Goal: Find contact information: Find contact information

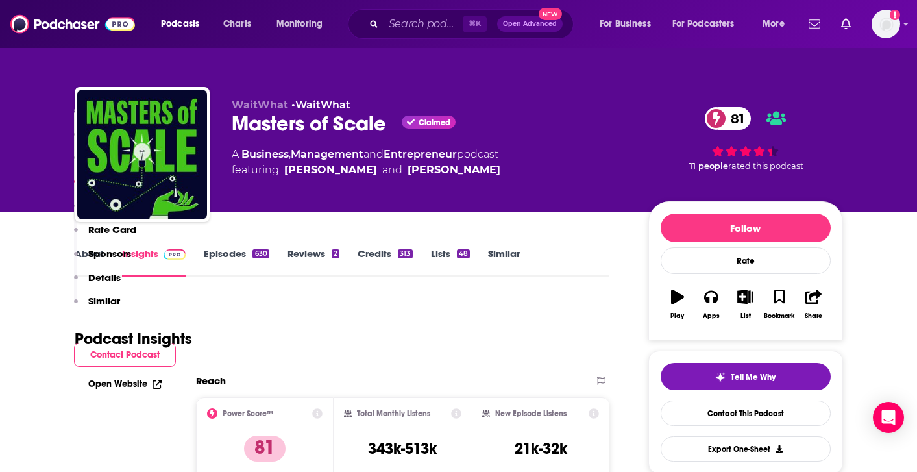
scroll to position [1291, 0]
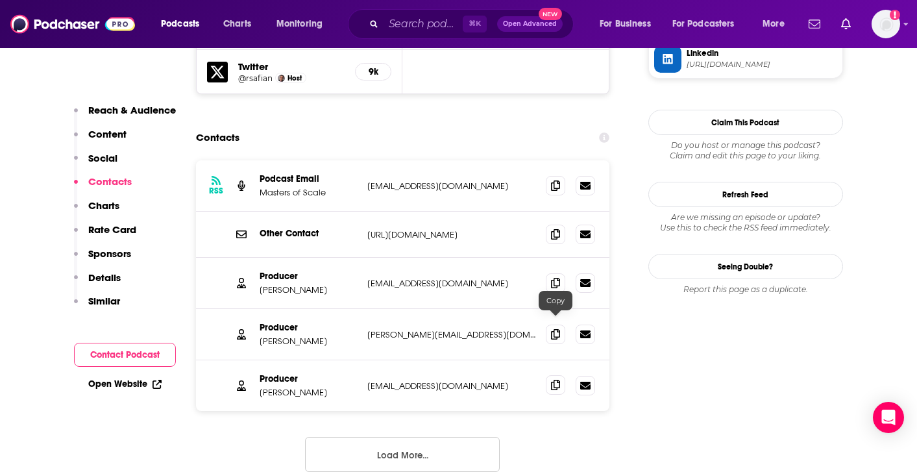
click at [557, 380] on icon at bounding box center [555, 385] width 9 height 10
click at [557, 228] on icon at bounding box center [555, 233] width 9 height 10
click at [416, 21] on input "Search podcasts, credits, & more..." at bounding box center [422, 24] width 79 height 21
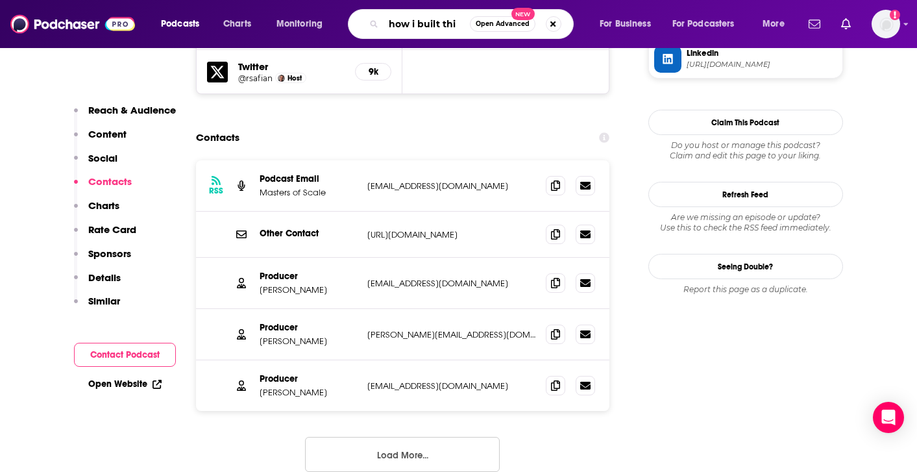
type input "how i built this"
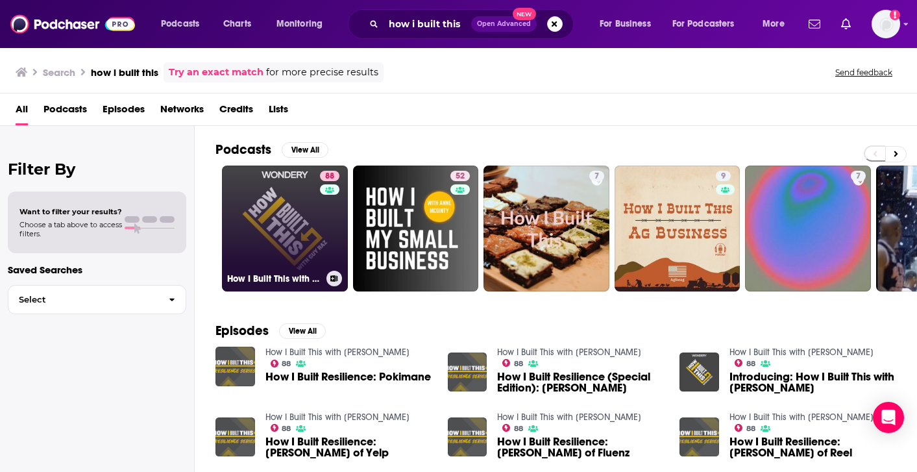
click at [277, 223] on link "88 How I Built This with [PERSON_NAME]" at bounding box center [285, 228] width 126 height 126
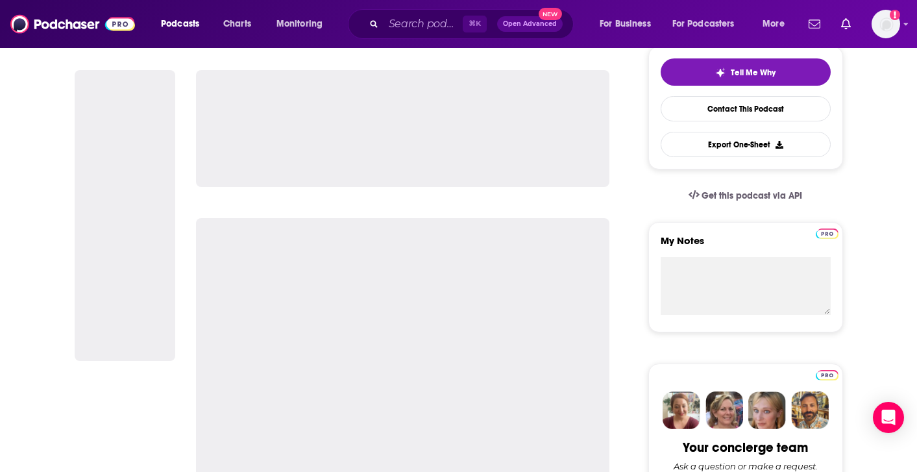
scroll to position [308, 0]
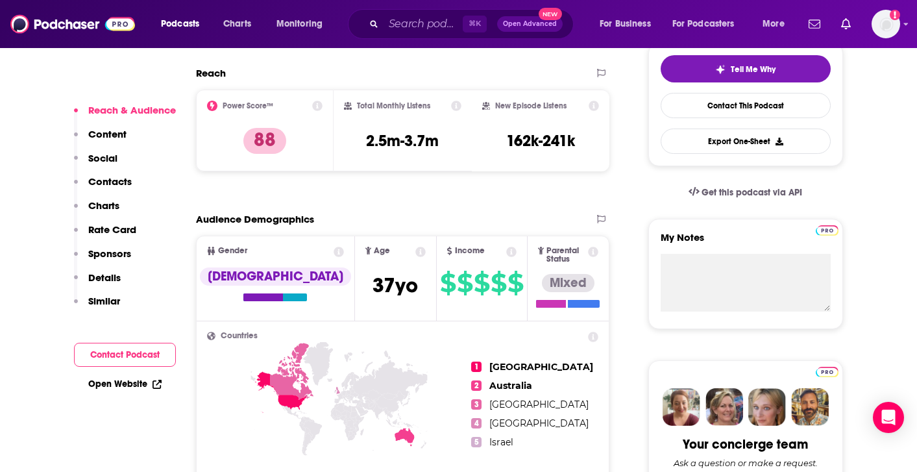
click at [101, 179] on p "Contacts" at bounding box center [109, 181] width 43 height 12
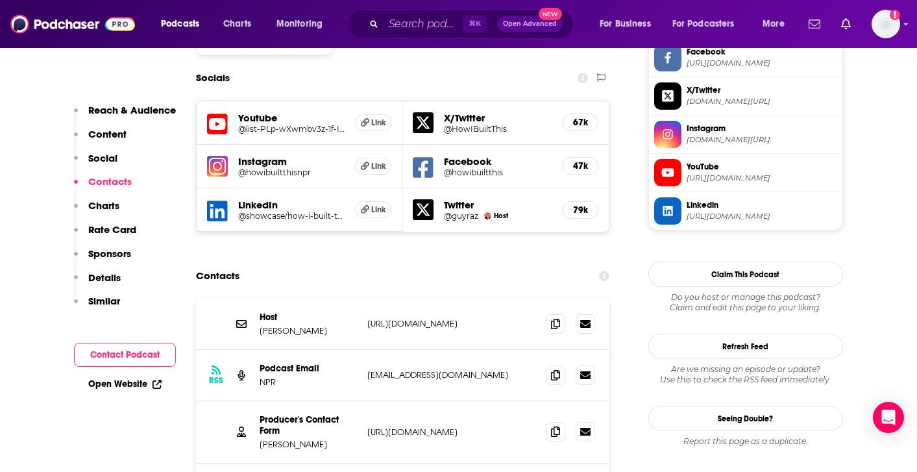
scroll to position [1143, 0]
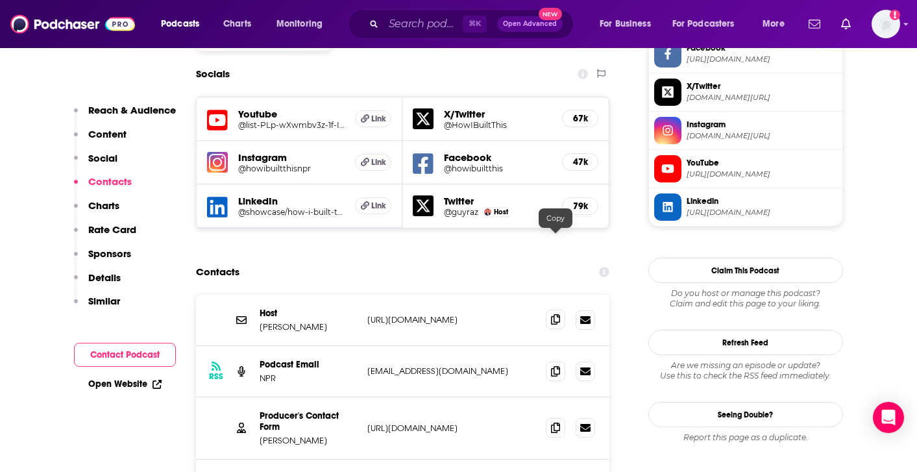
click at [551, 314] on icon at bounding box center [555, 319] width 9 height 10
click at [555, 365] on icon at bounding box center [555, 370] width 9 height 10
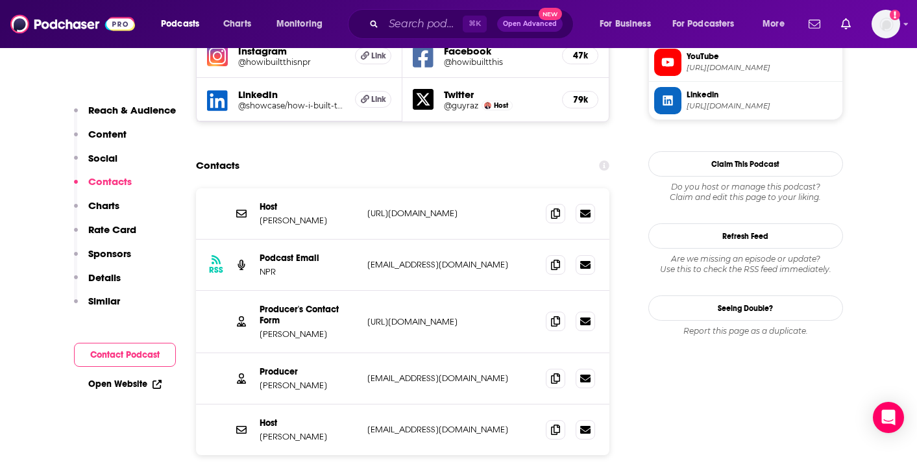
scroll to position [1249, 0]
click at [548, 311] on span at bounding box center [555, 320] width 19 height 19
click at [558, 373] on icon at bounding box center [555, 378] width 9 height 10
click at [556, 424] on icon at bounding box center [555, 429] width 9 height 10
click at [407, 25] on input "Search podcasts, credits, & more..." at bounding box center [422, 24] width 79 height 21
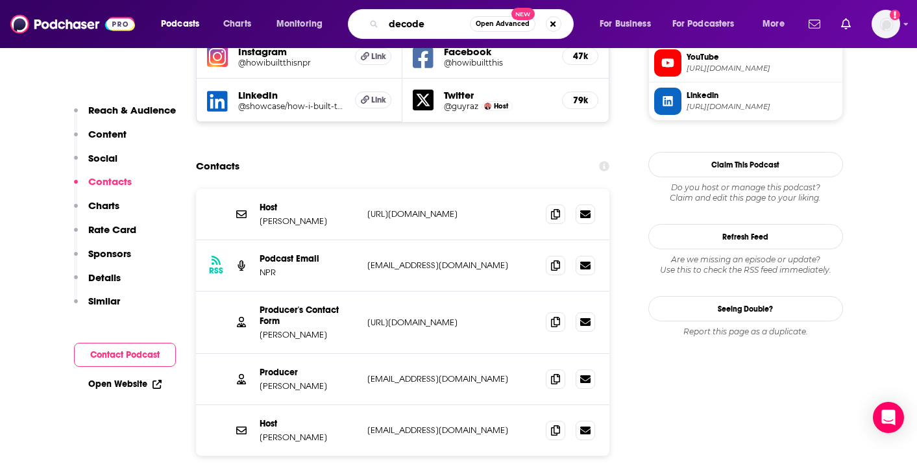
type input "decoder"
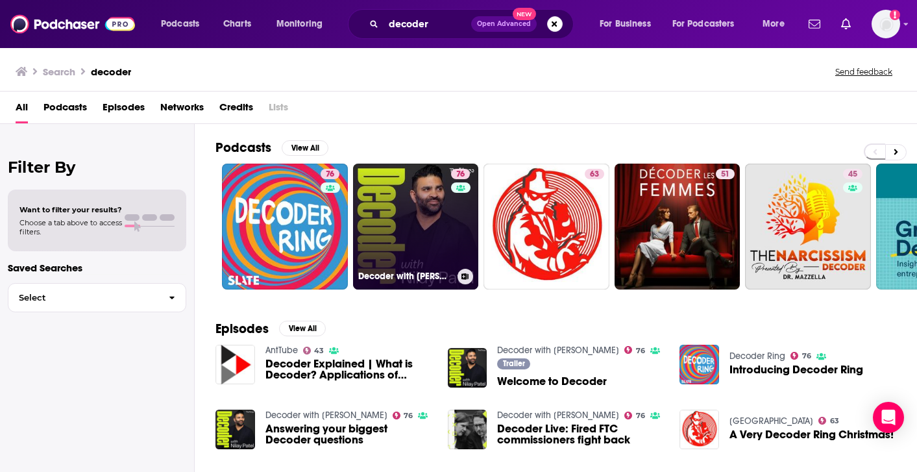
click at [431, 174] on link "76 Decoder with [PERSON_NAME]" at bounding box center [416, 227] width 126 height 126
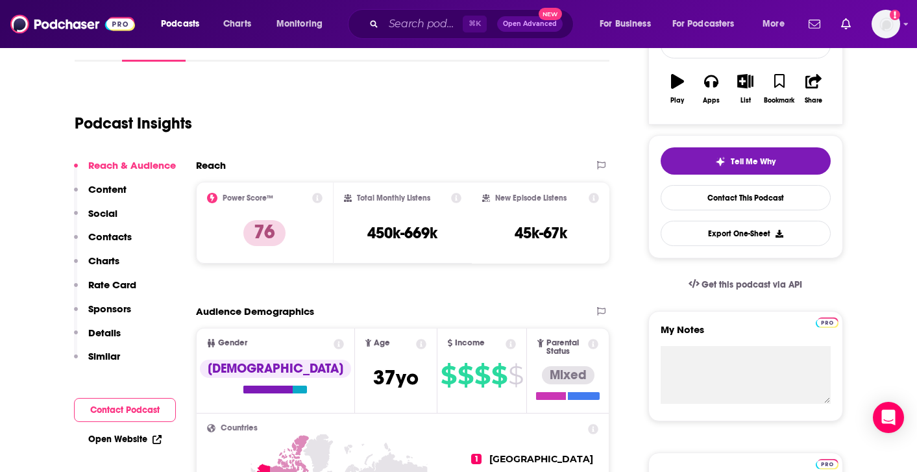
click at [122, 237] on p "Contacts" at bounding box center [109, 236] width 43 height 12
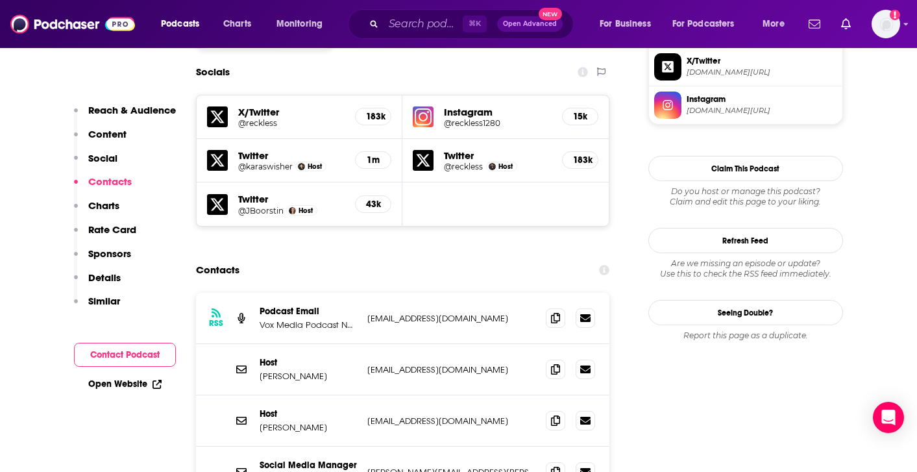
scroll to position [1191, 0]
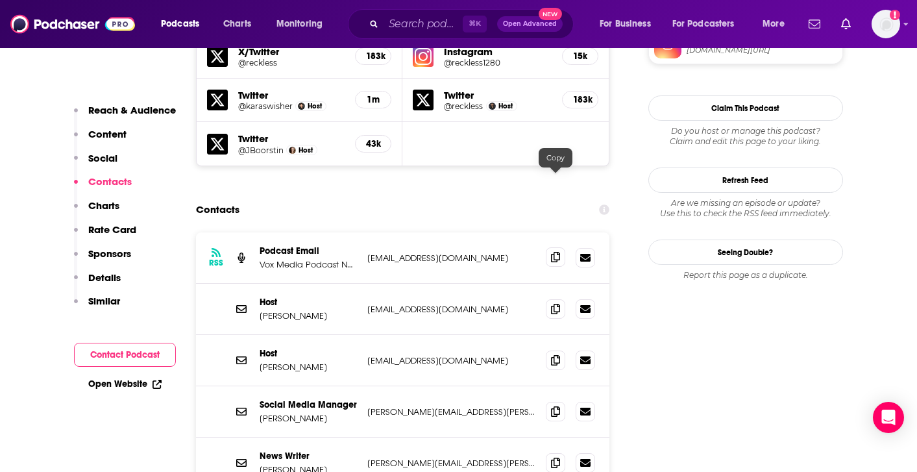
click at [553, 252] on icon at bounding box center [555, 257] width 9 height 10
click at [553, 303] on icon at bounding box center [555, 308] width 9 height 10
click at [553, 354] on icon at bounding box center [555, 359] width 9 height 10
click at [559, 406] on icon at bounding box center [555, 411] width 9 height 10
click at [556, 457] on icon at bounding box center [555, 462] width 9 height 10
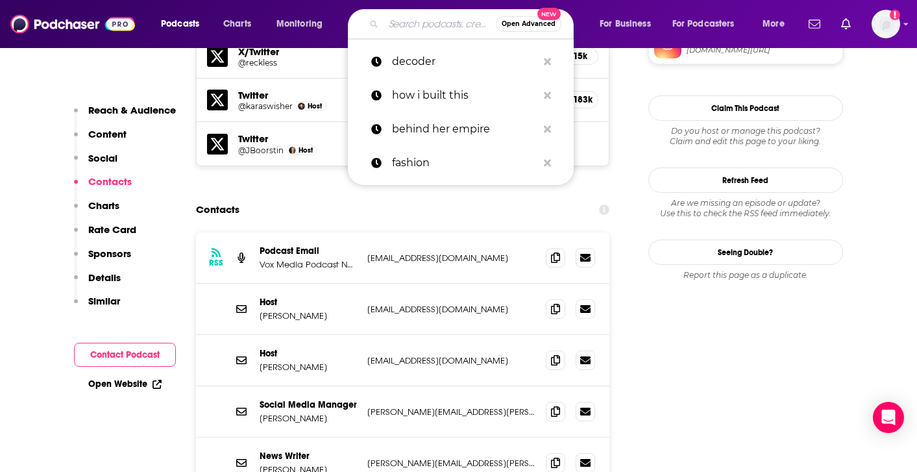
click at [393, 26] on input "Search podcasts, credits, & more..." at bounding box center [439, 24] width 112 height 21
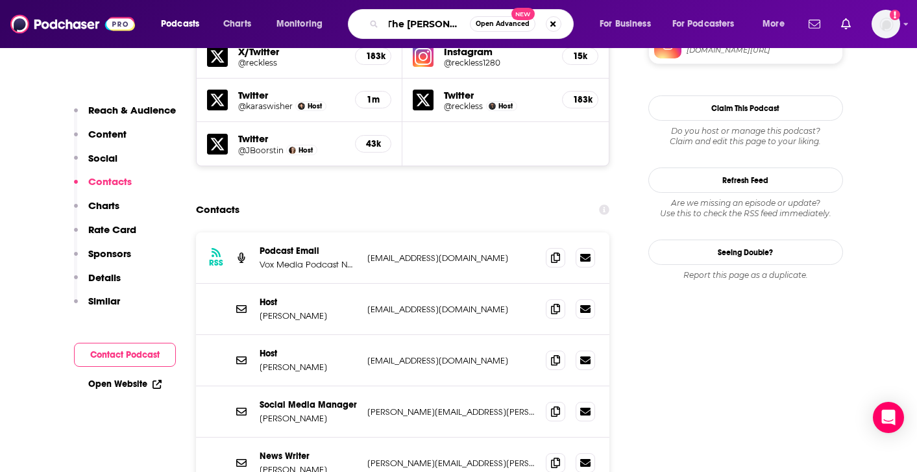
type input "The [PERSON_NAME] show"
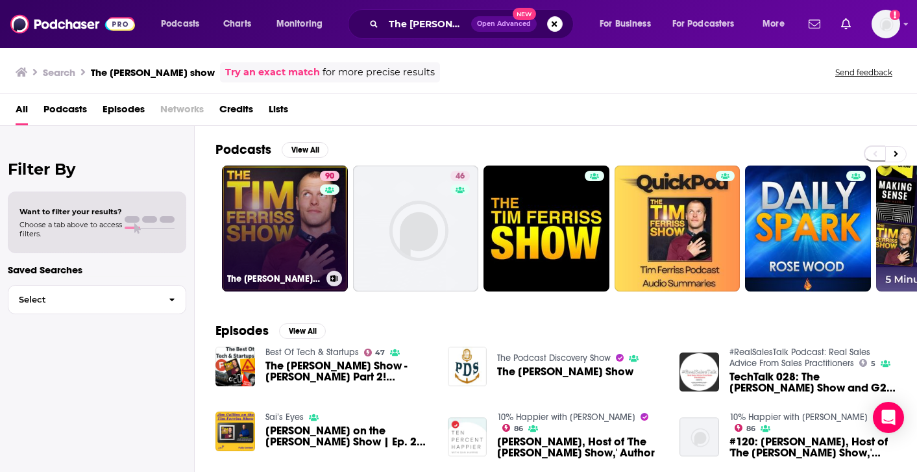
click at [315, 255] on link "90 The [PERSON_NAME] Show" at bounding box center [285, 228] width 126 height 126
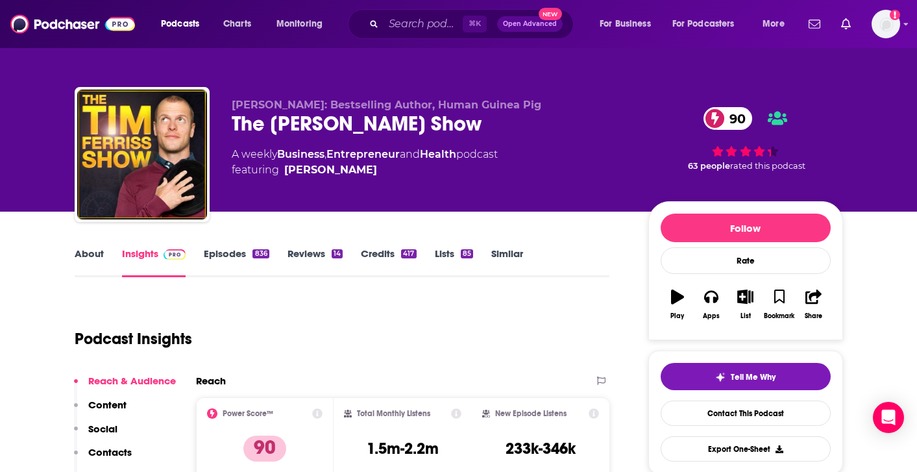
scroll to position [199, 0]
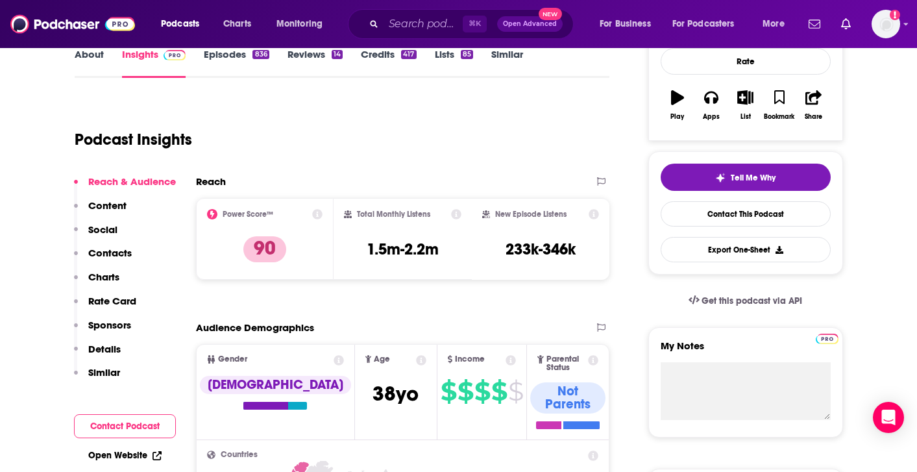
click at [108, 254] on p "Contacts" at bounding box center [109, 253] width 43 height 12
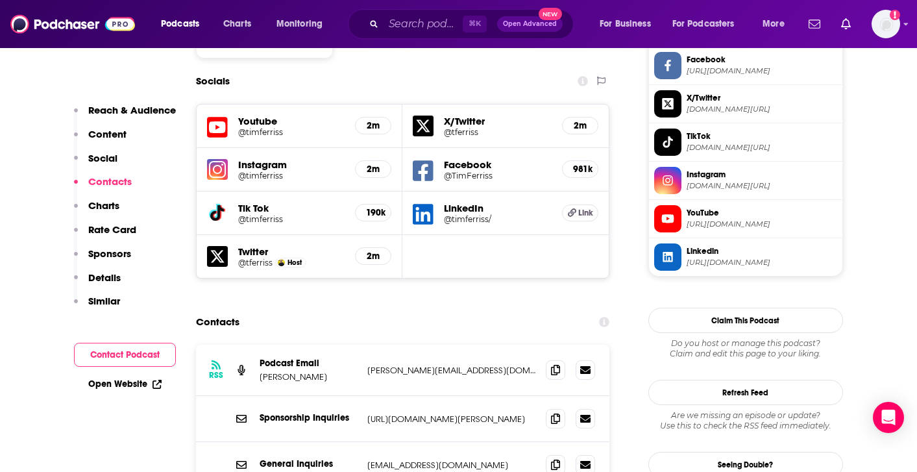
scroll to position [1172, 0]
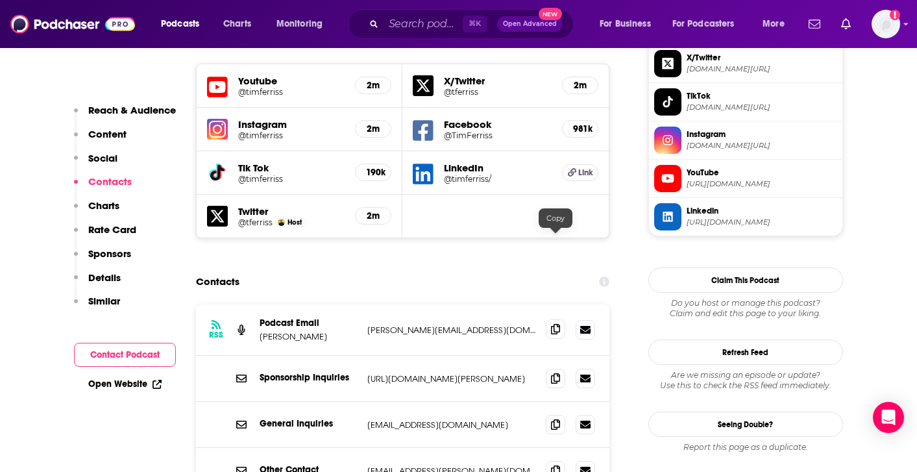
click at [556, 324] on icon at bounding box center [555, 329] width 9 height 10
click at [552, 372] on icon at bounding box center [555, 377] width 9 height 10
click at [553, 418] on icon at bounding box center [555, 423] width 9 height 10
click at [557, 465] on icon at bounding box center [555, 470] width 9 height 10
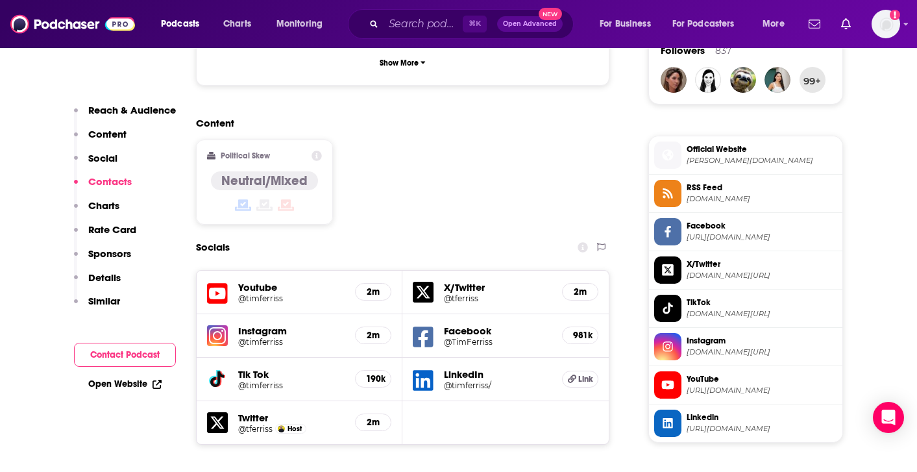
scroll to position [901, 0]
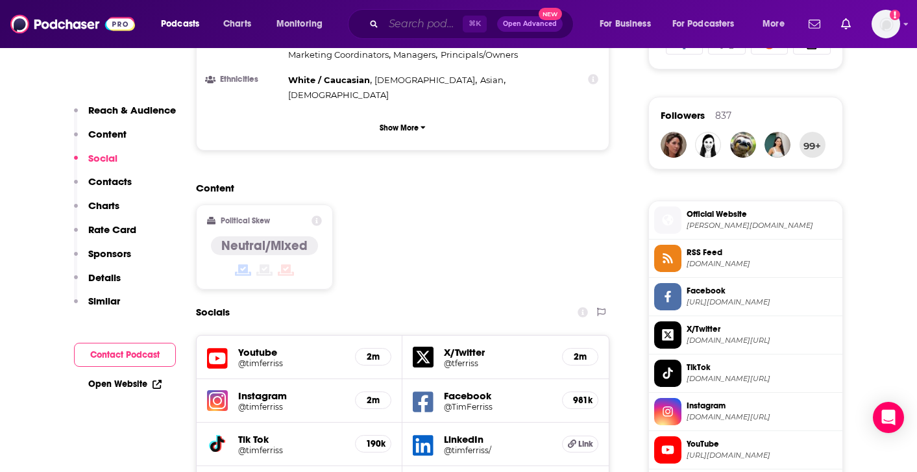
click at [431, 29] on input "Search podcasts, credits, & more..." at bounding box center [422, 24] width 79 height 21
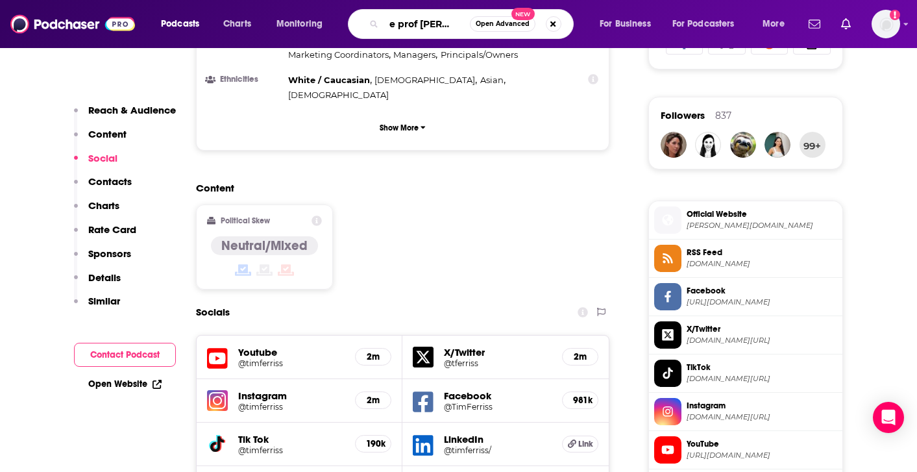
type input "the prof G podcast"
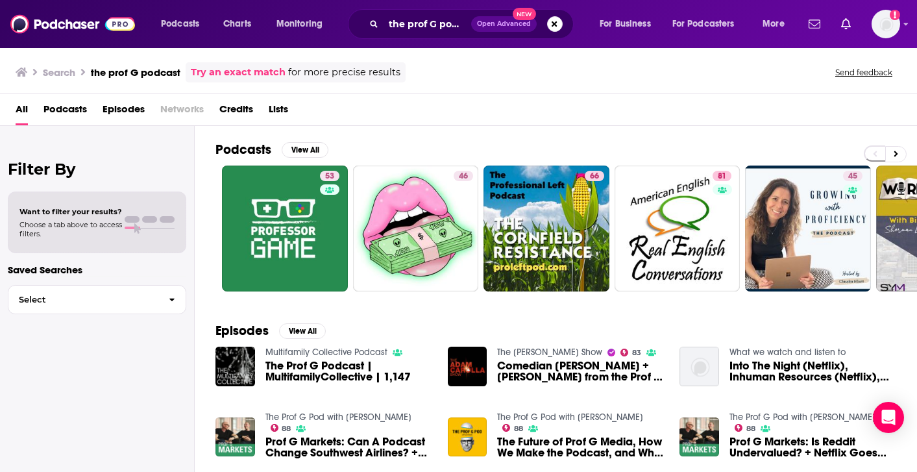
click at [306, 376] on span "The Prof G Podcast | MultifamilyCollective | 1,147" at bounding box center [348, 371] width 167 height 22
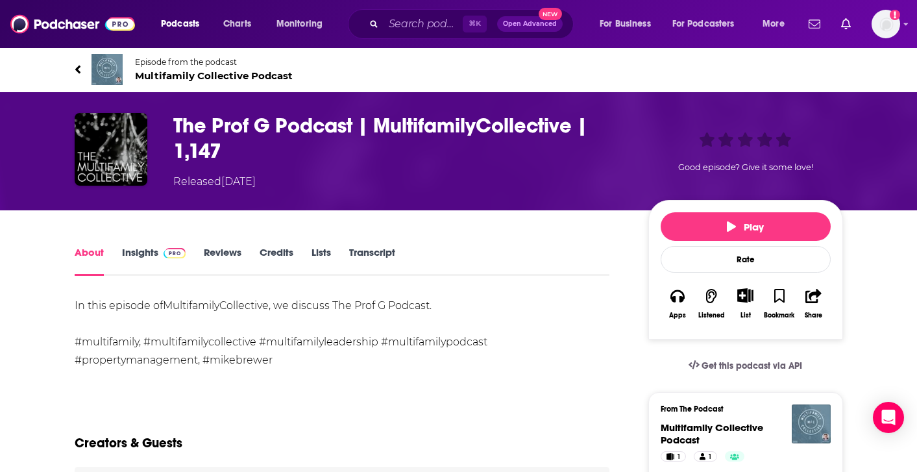
click at [78, 69] on icon at bounding box center [78, 69] width 6 height 13
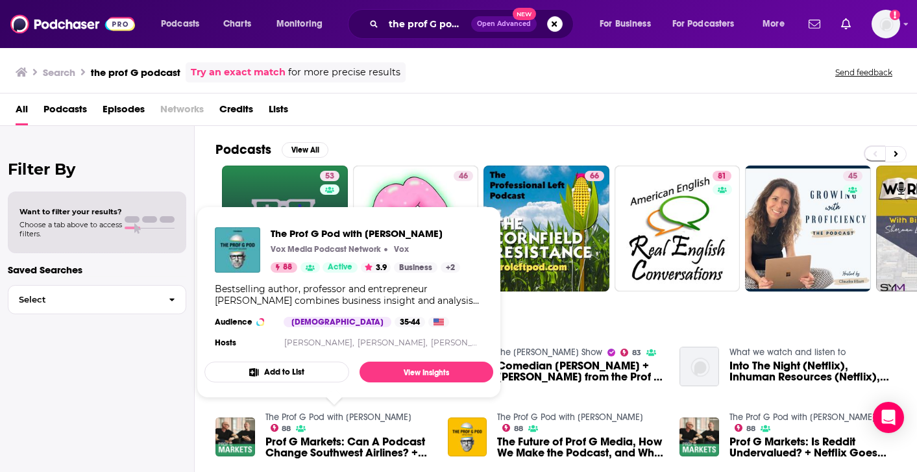
scroll to position [1, 0]
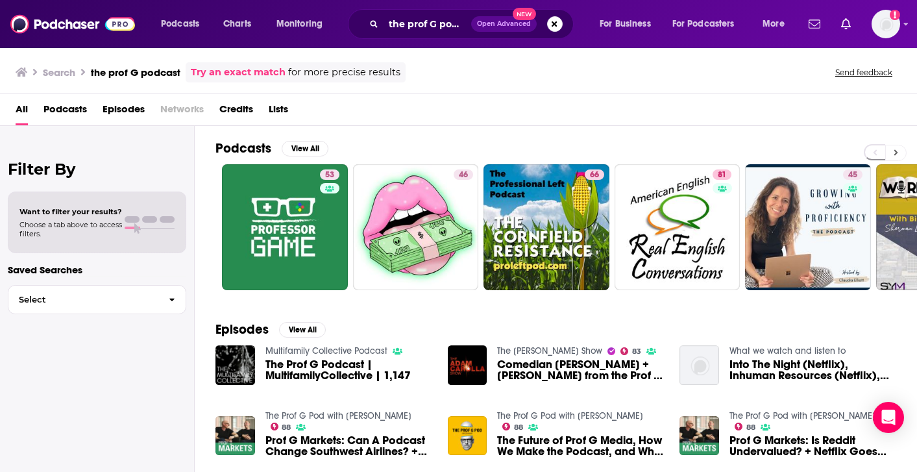
click at [895, 147] on button at bounding box center [895, 153] width 21 height 16
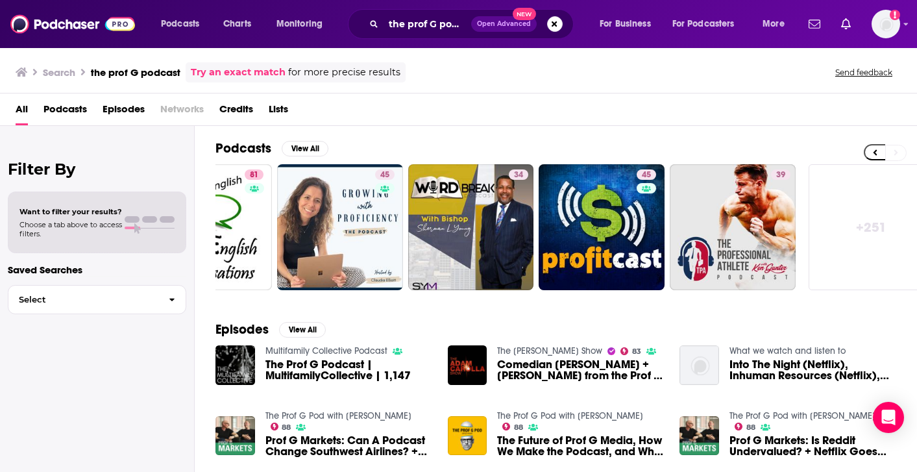
scroll to position [0, 491]
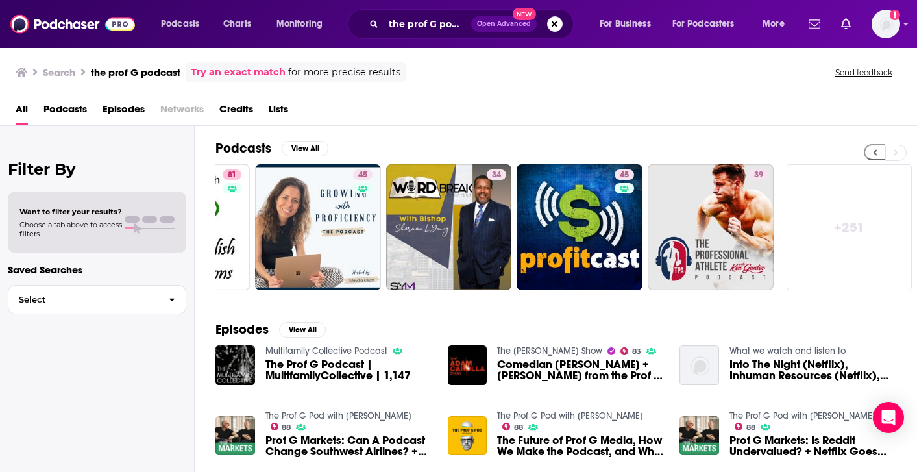
click at [873, 155] on icon at bounding box center [875, 152] width 5 height 9
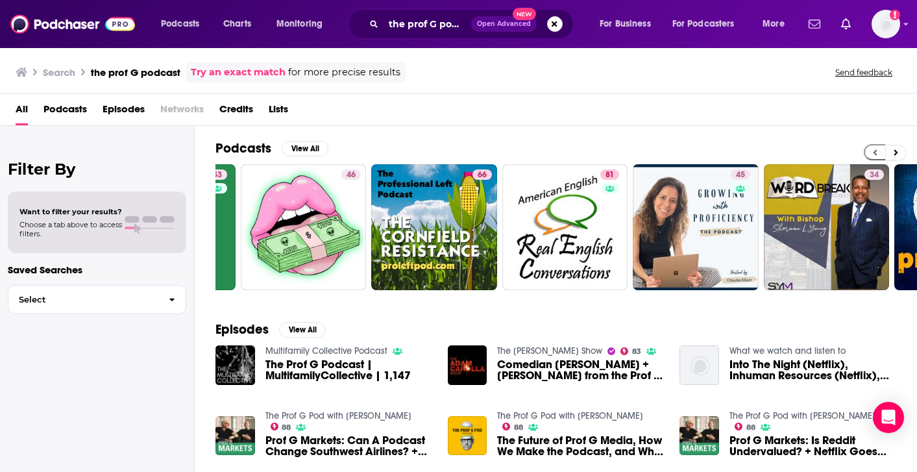
scroll to position [0, 0]
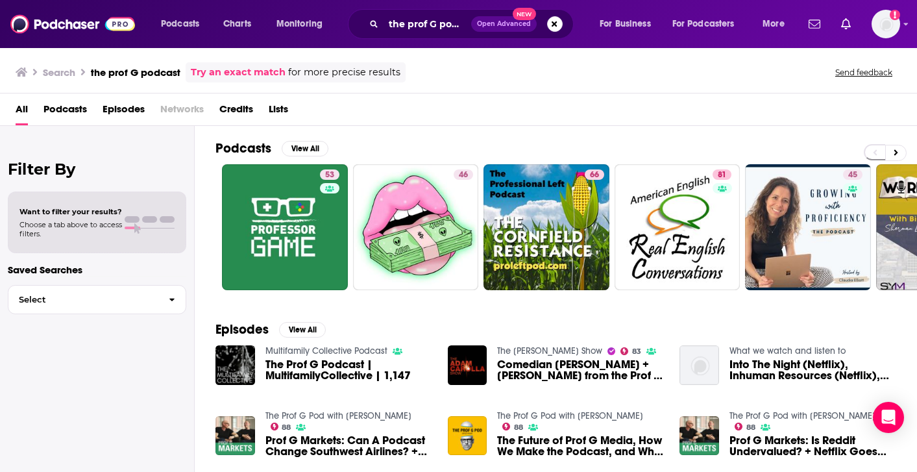
click at [346, 376] on span "The Prof G Podcast | MultifamilyCollective | 1,147" at bounding box center [348, 370] width 167 height 22
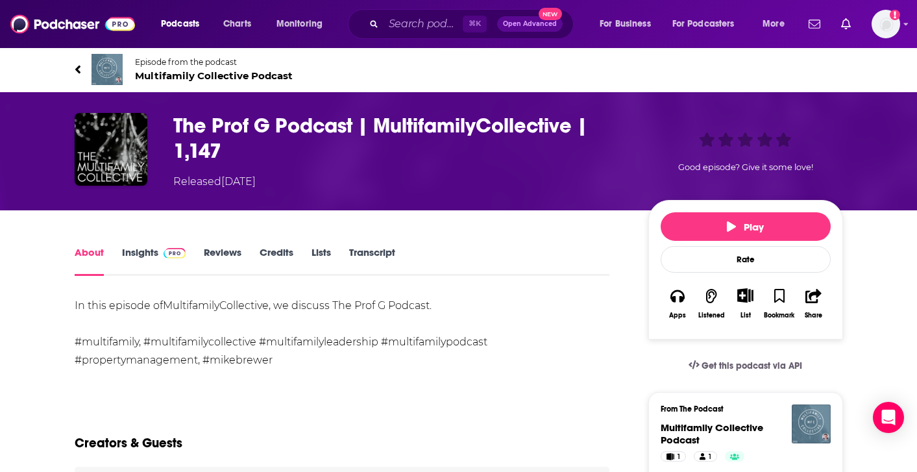
click at [215, 252] on link "Reviews" at bounding box center [223, 261] width 38 height 30
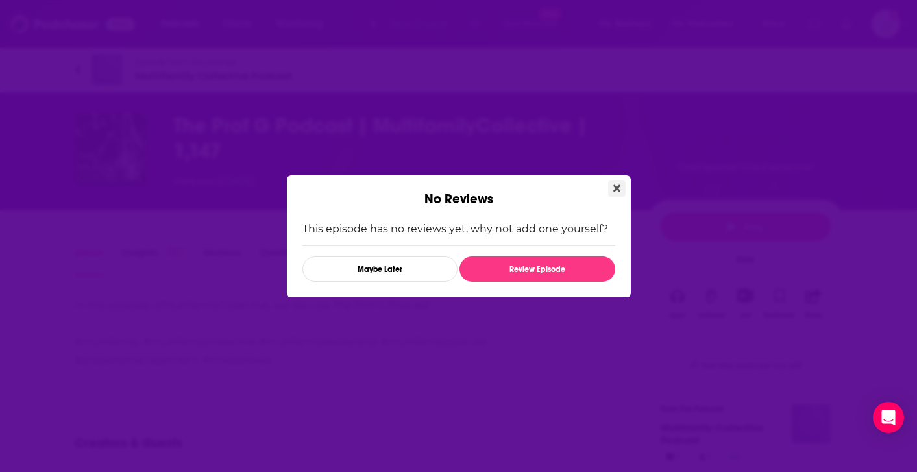
click at [614, 188] on icon "Close" at bounding box center [616, 188] width 7 height 10
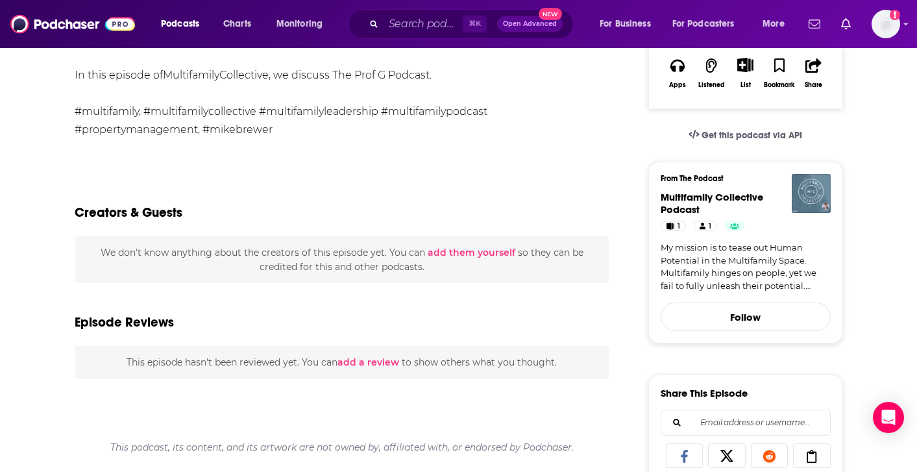
scroll to position [228, 0]
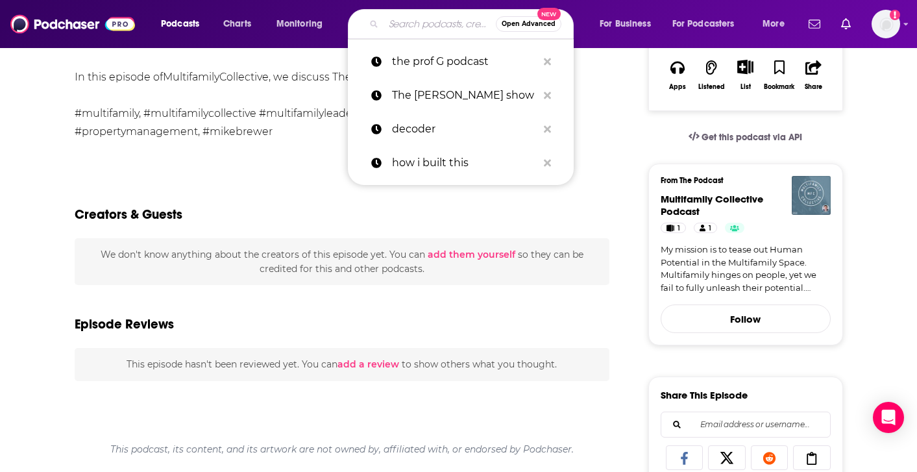
click at [430, 25] on input "Search podcasts, credits, & more..." at bounding box center [439, 24] width 112 height 21
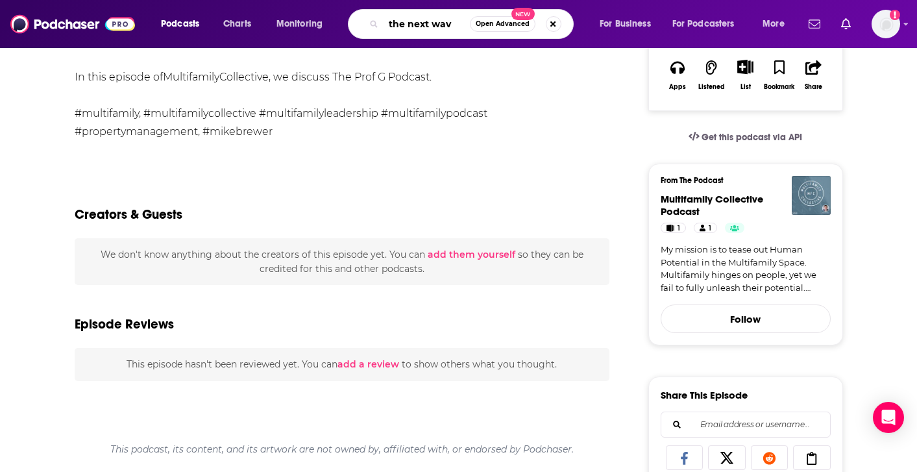
type input "the next wave"
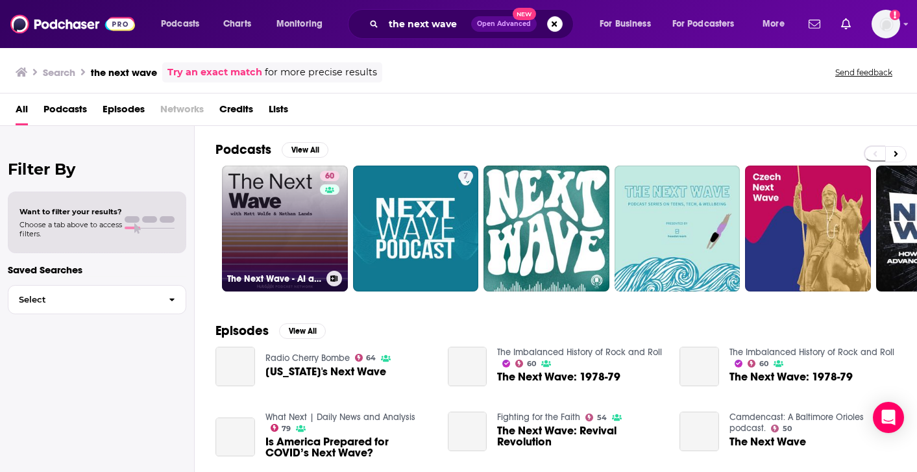
click at [274, 247] on link "60 The Next Wave - AI and The Future of Technology" at bounding box center [285, 228] width 126 height 126
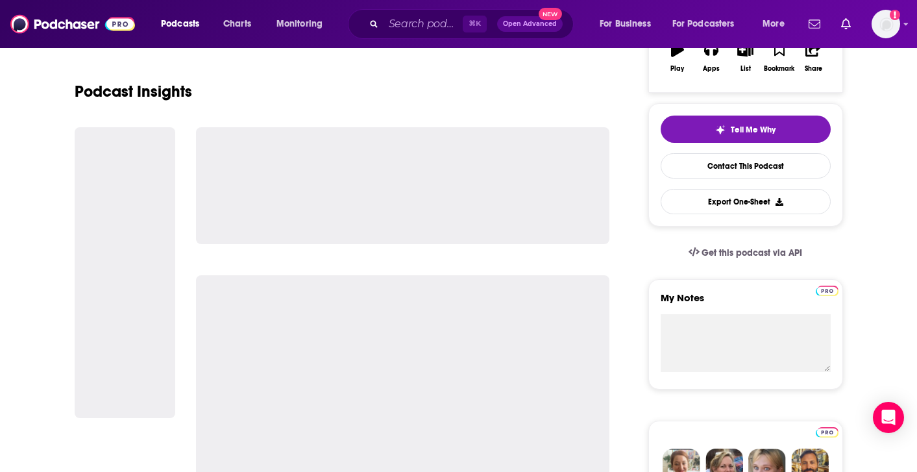
scroll to position [247, 0]
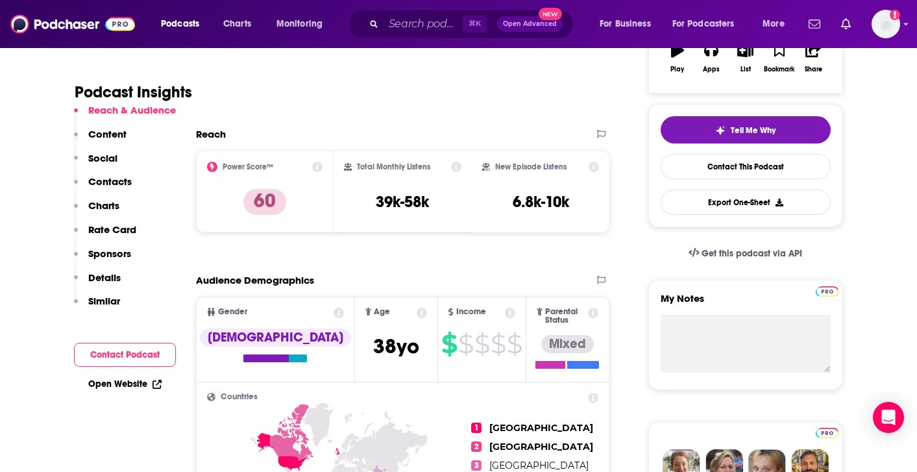
click at [119, 186] on p "Contacts" at bounding box center [109, 181] width 43 height 12
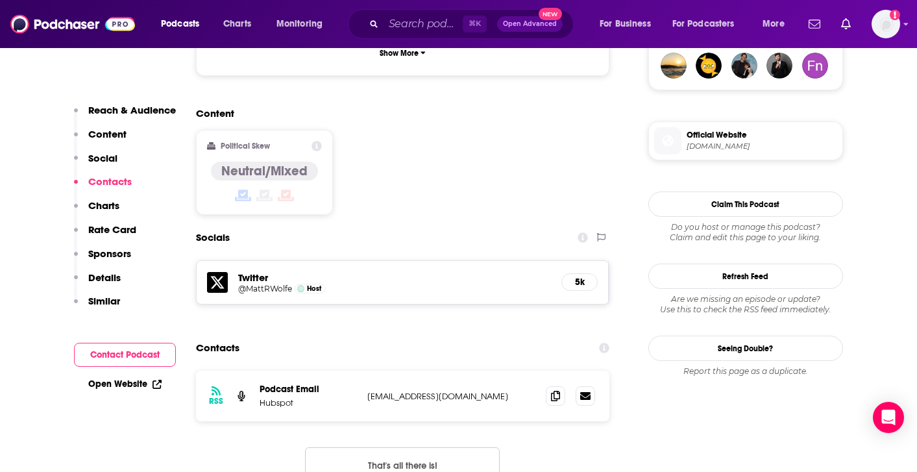
scroll to position [1056, 0]
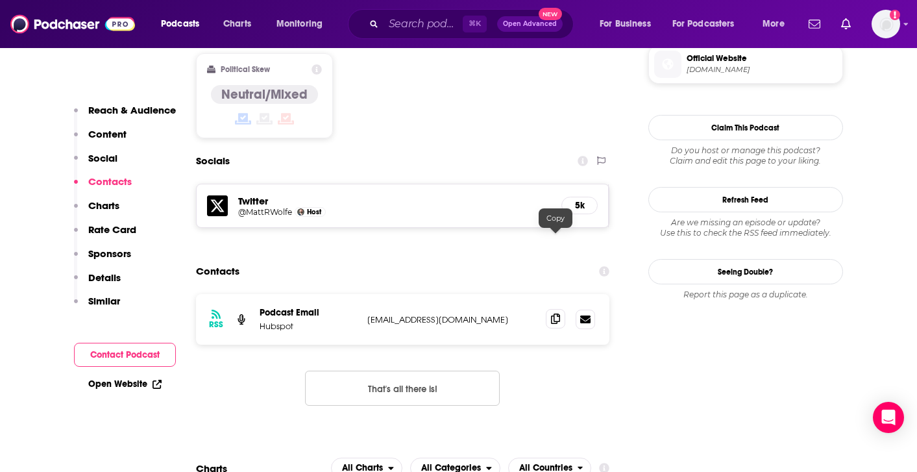
click at [553, 309] on span at bounding box center [555, 318] width 19 height 19
click at [417, 22] on input "Search podcasts, credits, & more..." at bounding box center [422, 24] width 79 height 21
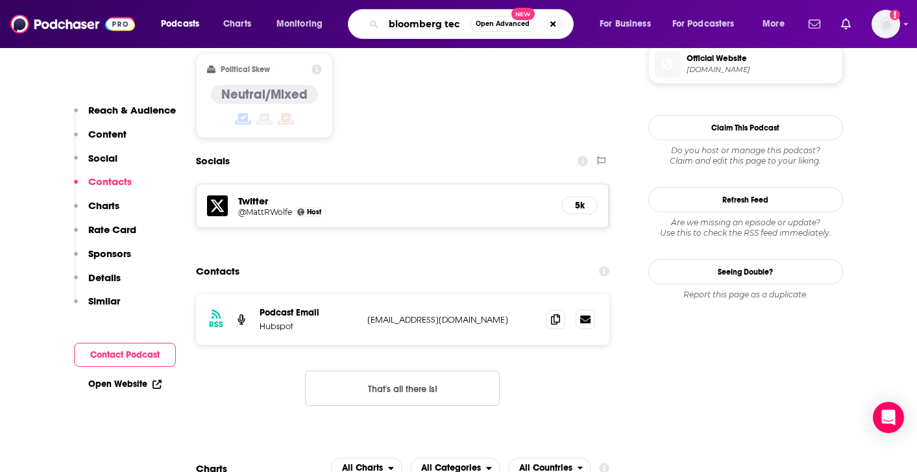
type input "bloomberg tech"
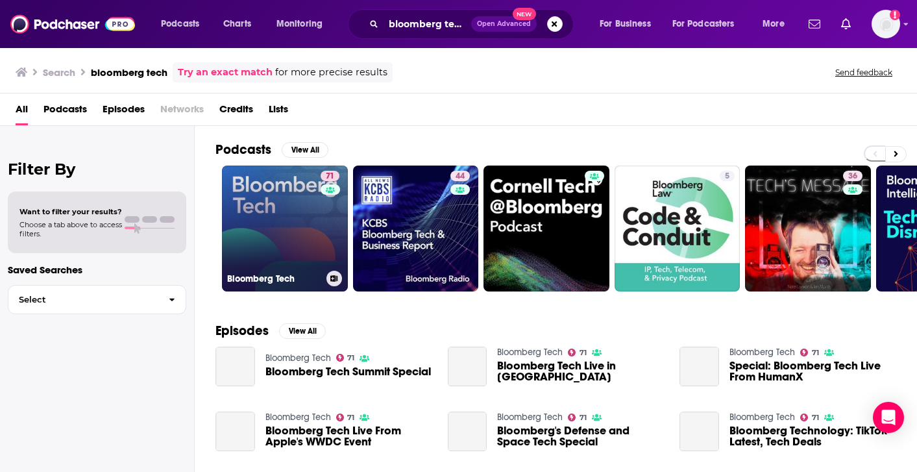
click at [304, 239] on link "71 Bloomberg Tech" at bounding box center [285, 228] width 126 height 126
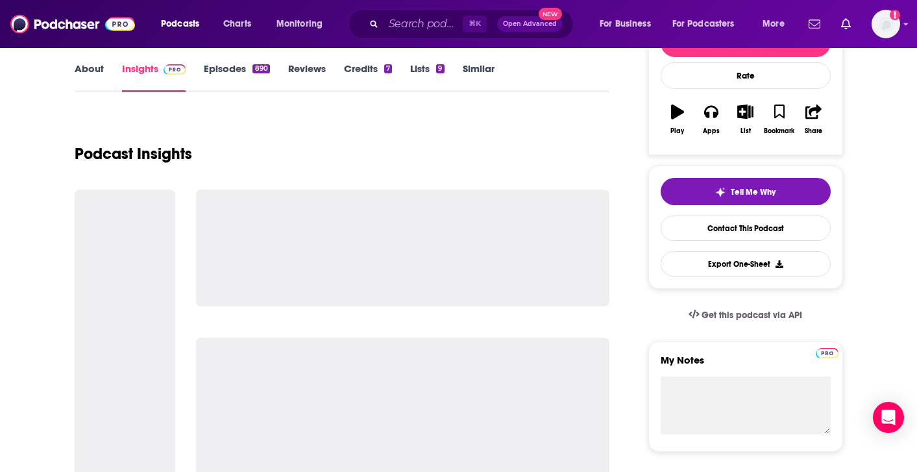
scroll to position [192, 0]
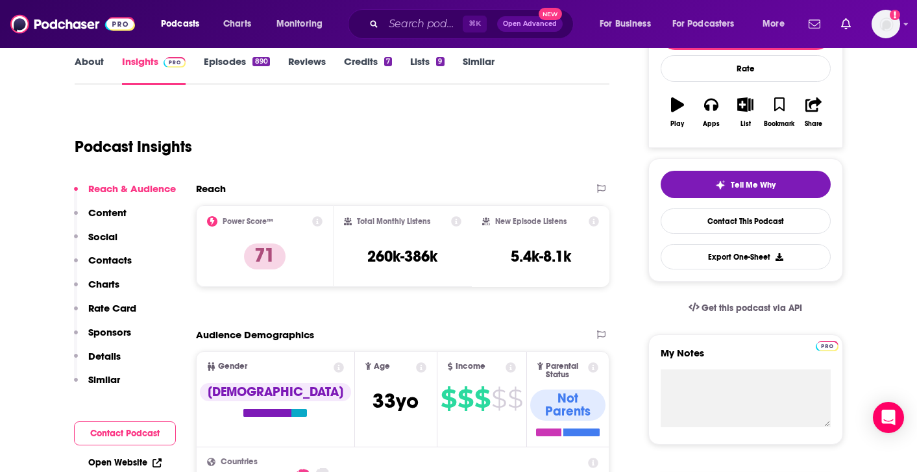
click at [122, 259] on p "Contacts" at bounding box center [109, 260] width 43 height 12
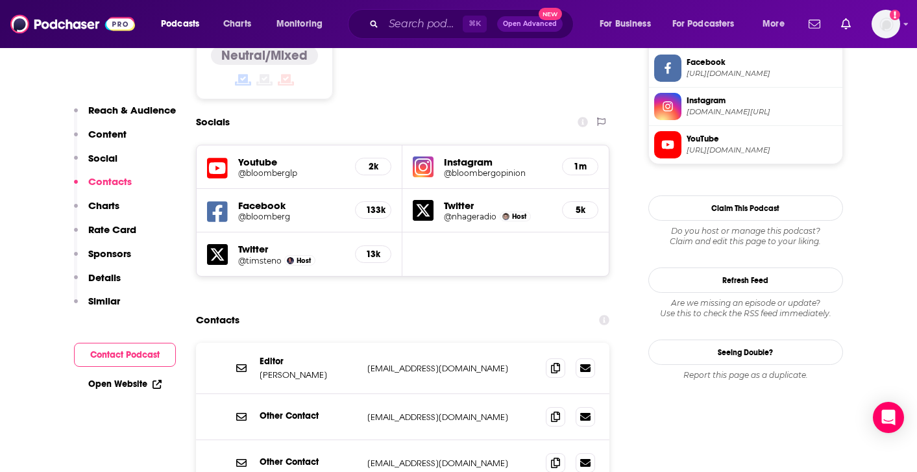
scroll to position [1145, 0]
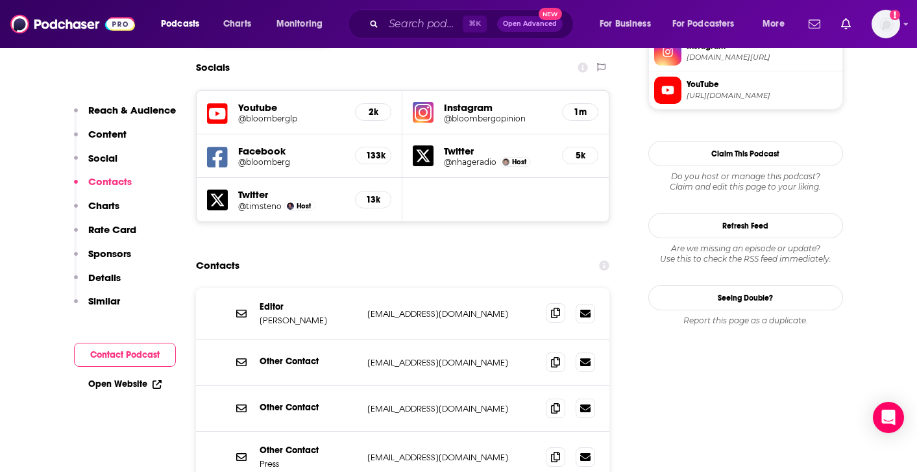
click at [551, 308] on icon at bounding box center [555, 313] width 9 height 10
click at [560, 352] on span at bounding box center [555, 361] width 19 height 19
click at [551, 402] on icon at bounding box center [555, 407] width 9 height 10
click at [553, 451] on icon at bounding box center [555, 456] width 9 height 10
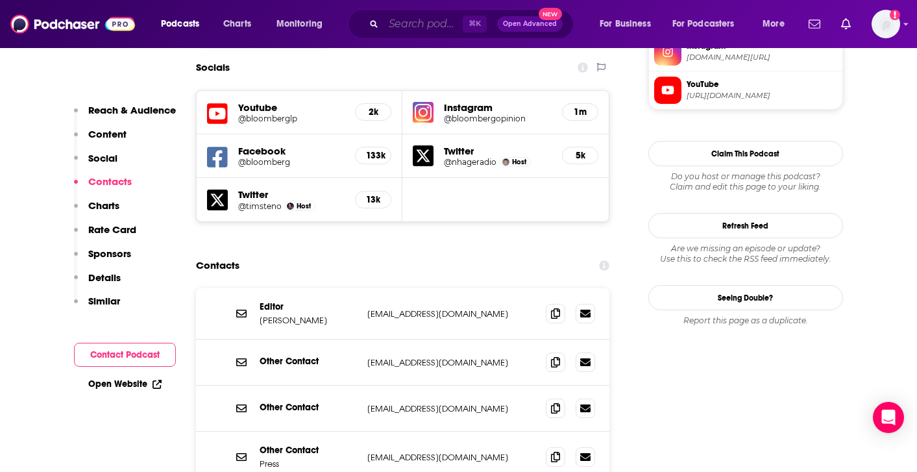
click at [422, 16] on input "Search podcasts, credits, & more..." at bounding box center [422, 24] width 79 height 21
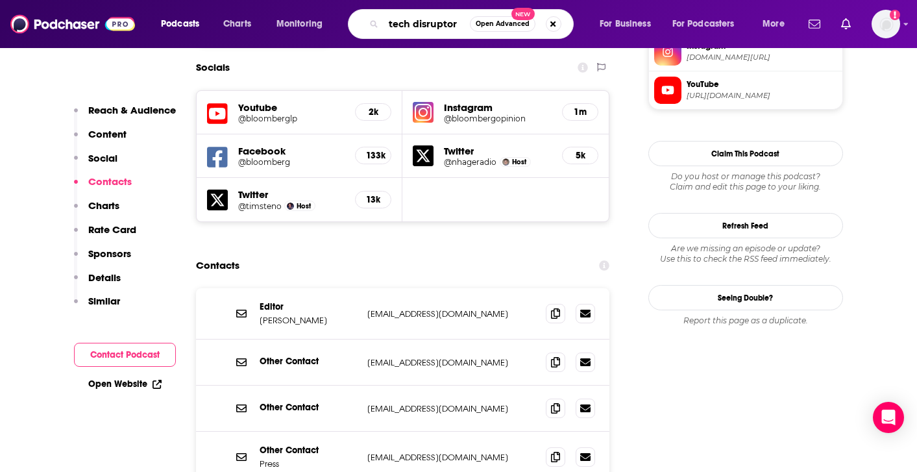
type input "tech disruptors"
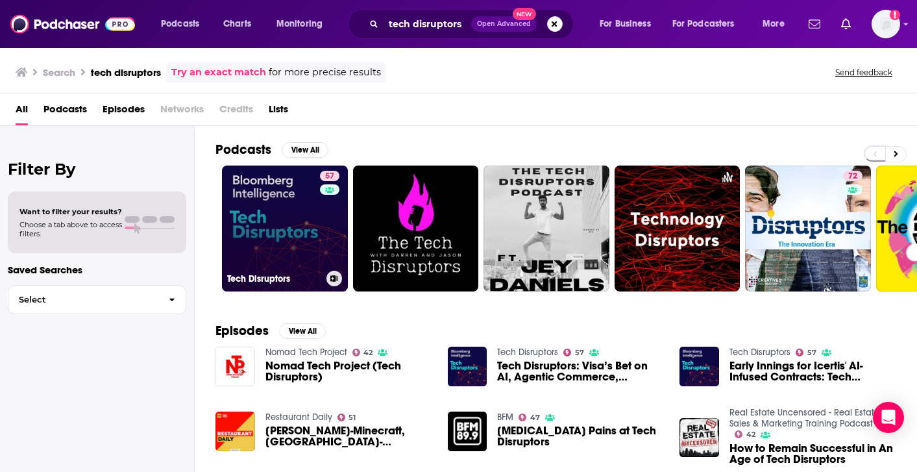
click at [309, 221] on link "57 Tech Disruptors" at bounding box center [285, 228] width 126 height 126
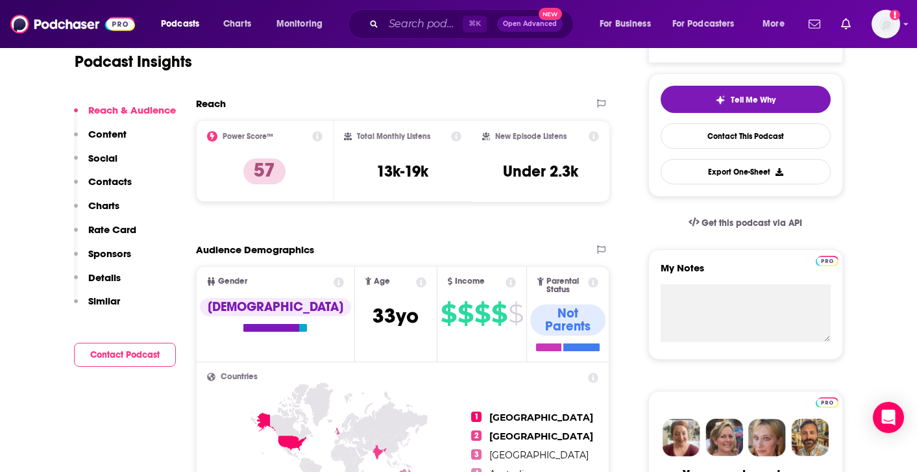
scroll to position [295, 0]
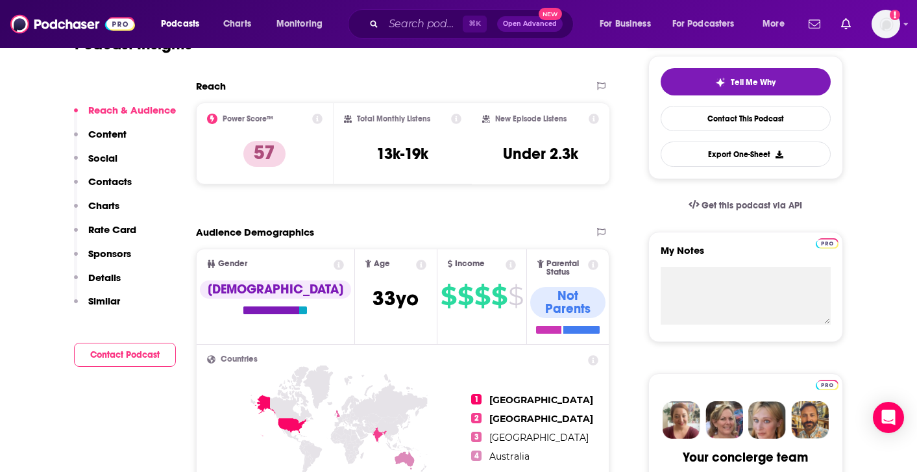
click at [117, 180] on p "Contacts" at bounding box center [109, 181] width 43 height 12
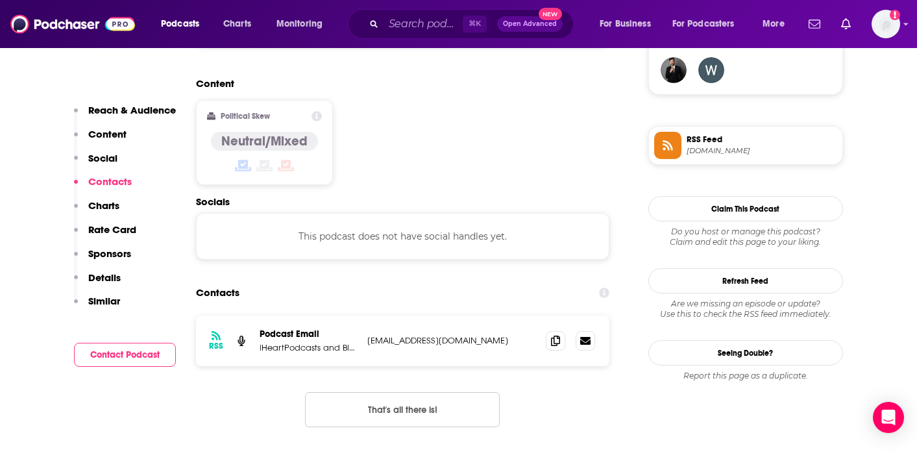
scroll to position [1015, 0]
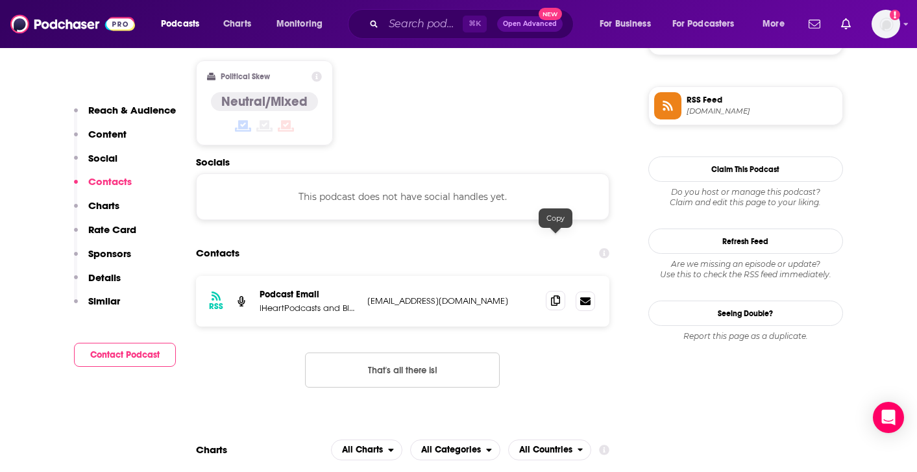
click at [557, 295] on icon at bounding box center [555, 300] width 9 height 10
click at [412, 29] on input "Search podcasts, credits, & more..." at bounding box center [422, 24] width 79 height 21
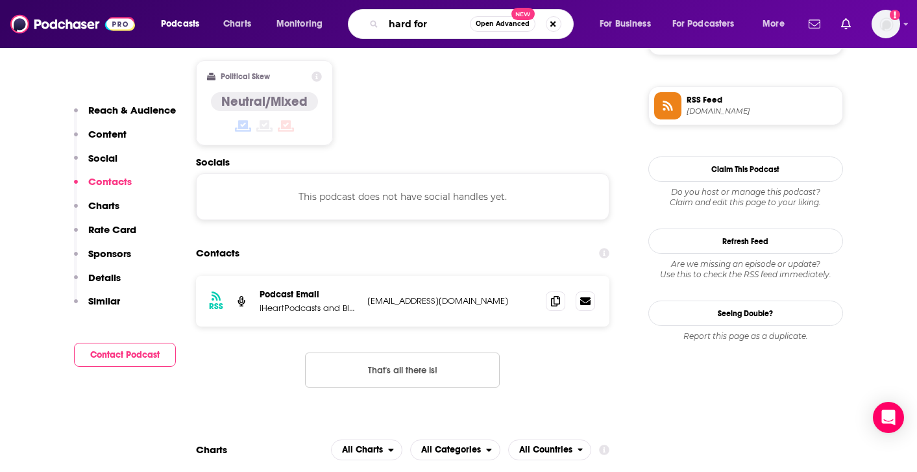
type input "hard fork"
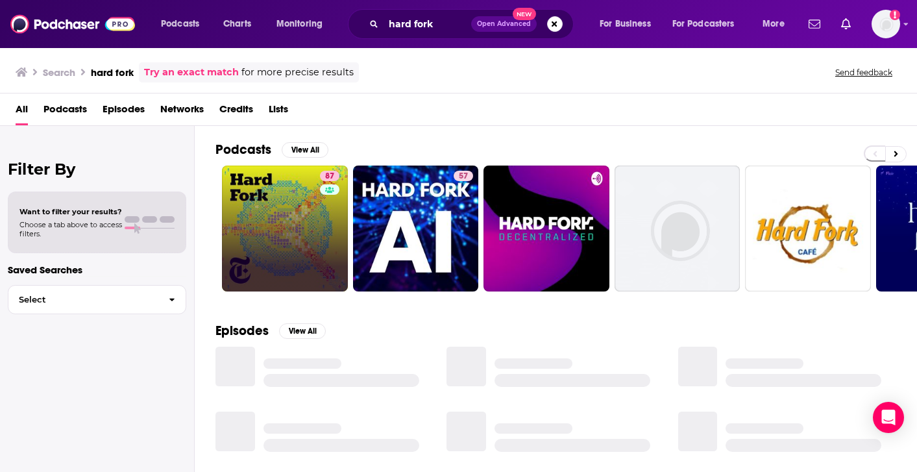
click at [304, 263] on link "87" at bounding box center [285, 228] width 126 height 126
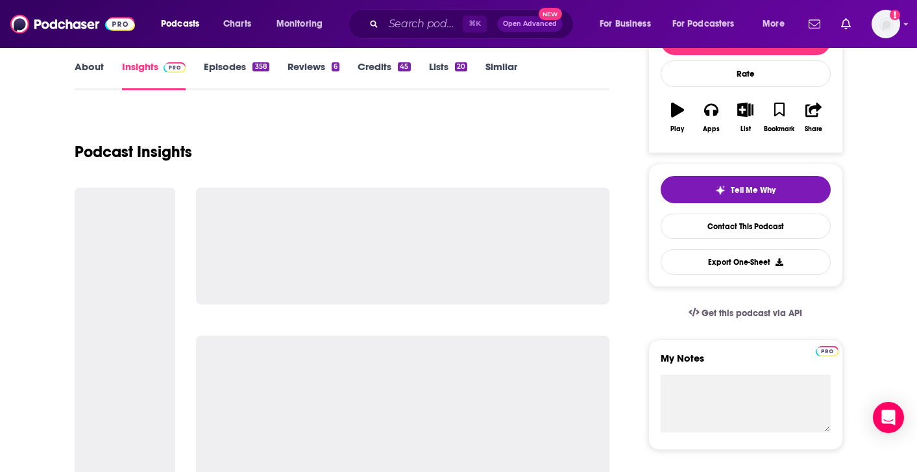
scroll to position [193, 0]
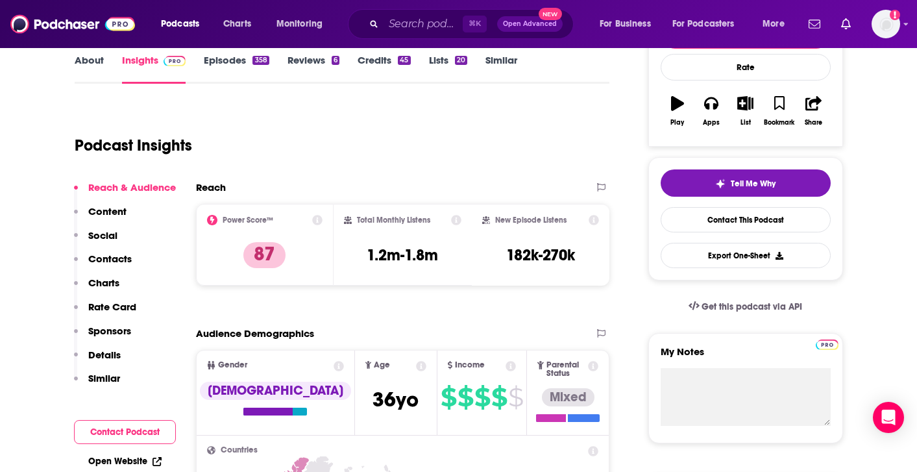
click at [112, 264] on p "Contacts" at bounding box center [109, 258] width 43 height 12
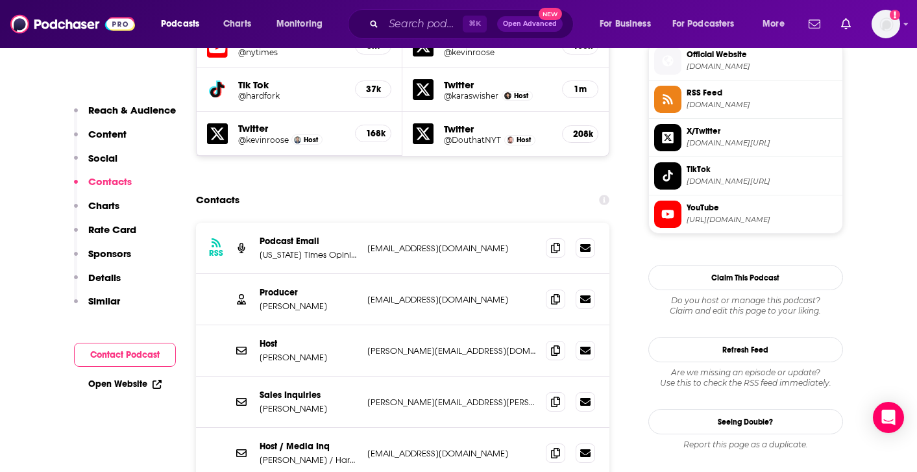
scroll to position [1214, 0]
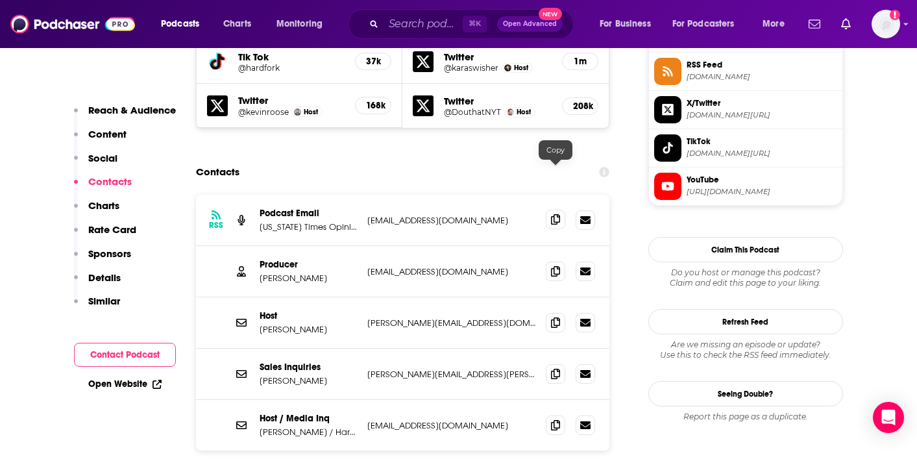
click at [556, 214] on icon at bounding box center [555, 219] width 9 height 10
click at [553, 265] on icon at bounding box center [555, 270] width 9 height 10
click at [553, 317] on icon at bounding box center [555, 322] width 9 height 10
click at [552, 368] on icon at bounding box center [555, 373] width 9 height 10
click at [558, 419] on icon at bounding box center [555, 424] width 9 height 10
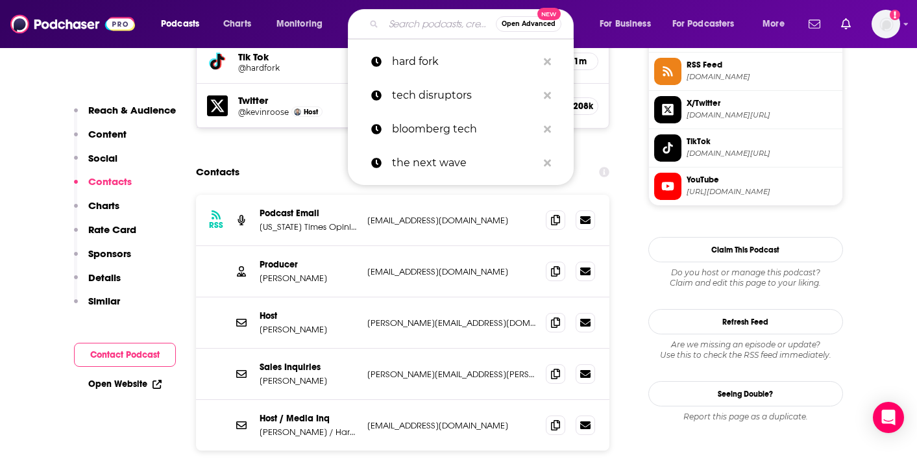
click at [428, 18] on input "Search podcasts, credits, & more..." at bounding box center [439, 24] width 112 height 21
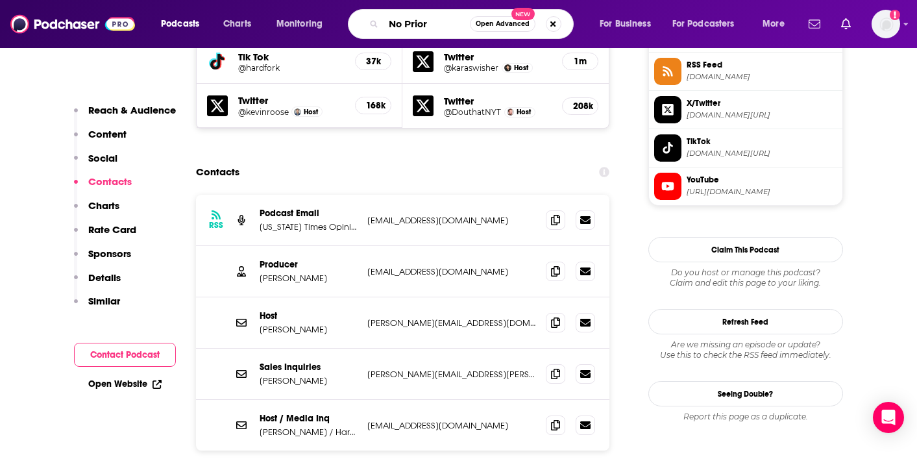
type input "No Priors"
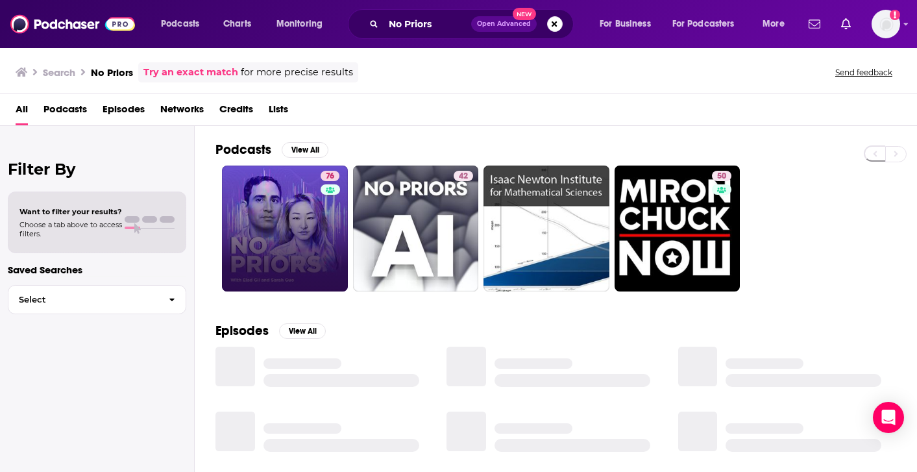
click at [285, 223] on link "76" at bounding box center [285, 228] width 126 height 126
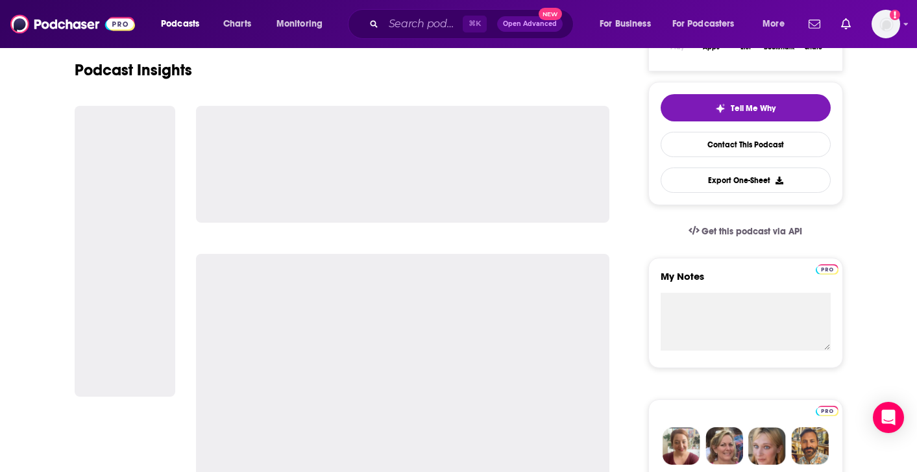
scroll to position [273, 0]
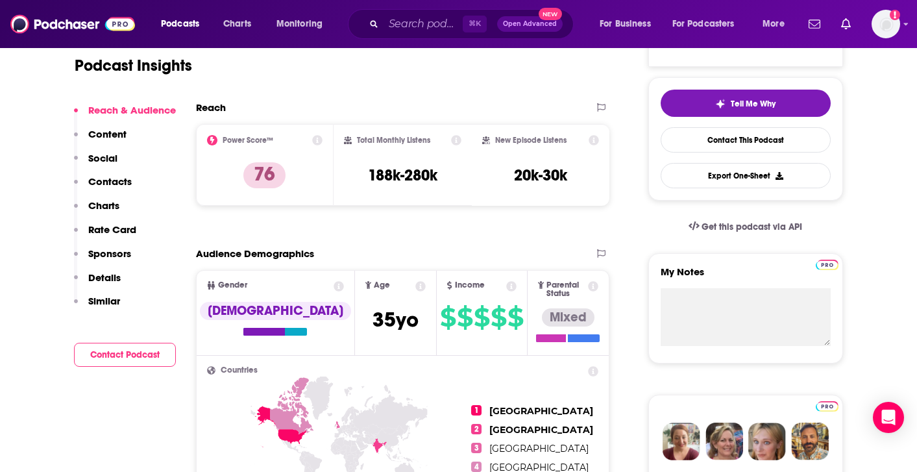
click at [108, 180] on p "Contacts" at bounding box center [109, 181] width 43 height 12
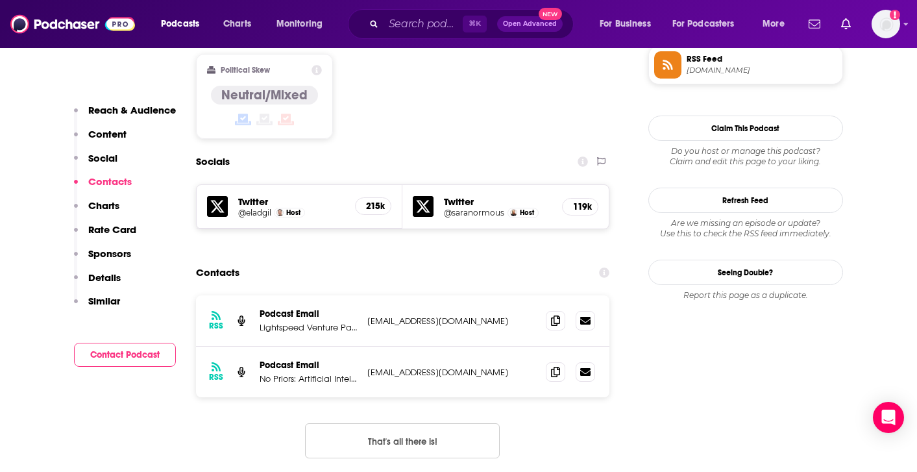
scroll to position [1057, 0]
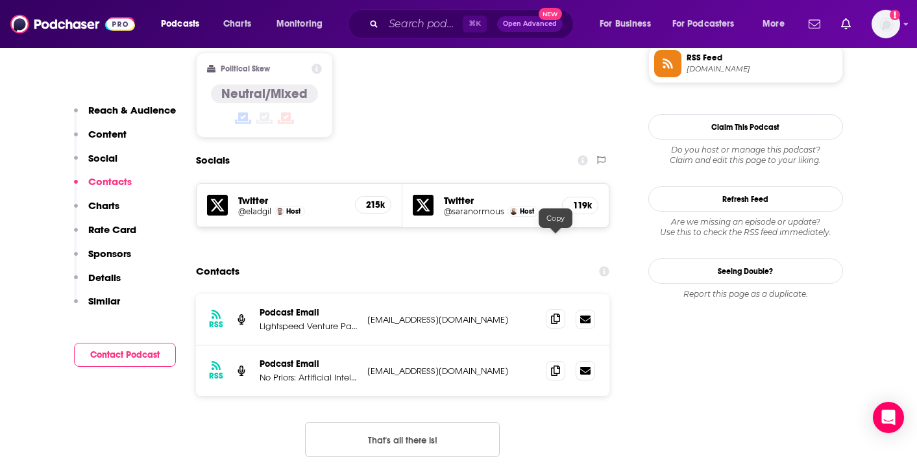
click at [553, 313] on icon at bounding box center [555, 318] width 9 height 10
click at [555, 365] on icon at bounding box center [555, 370] width 9 height 10
click at [394, 23] on input "Search podcasts, credits, & more..." at bounding box center [422, 24] width 79 height 21
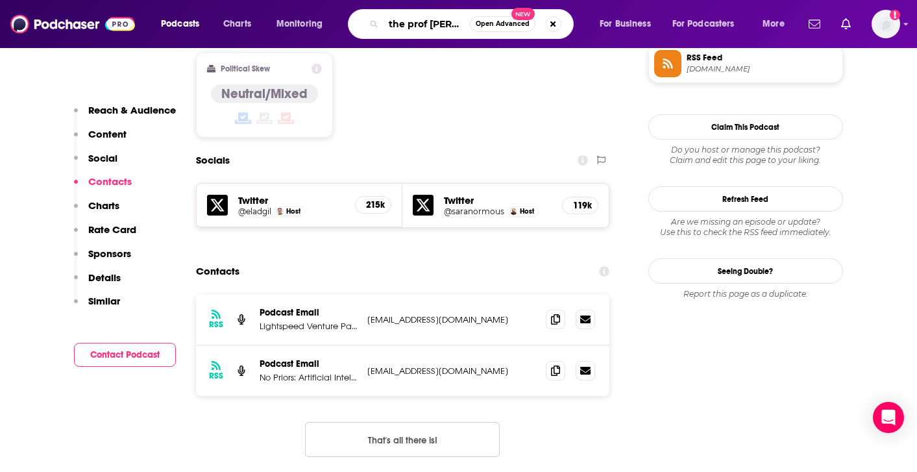
type input "the prof [PERSON_NAME]"
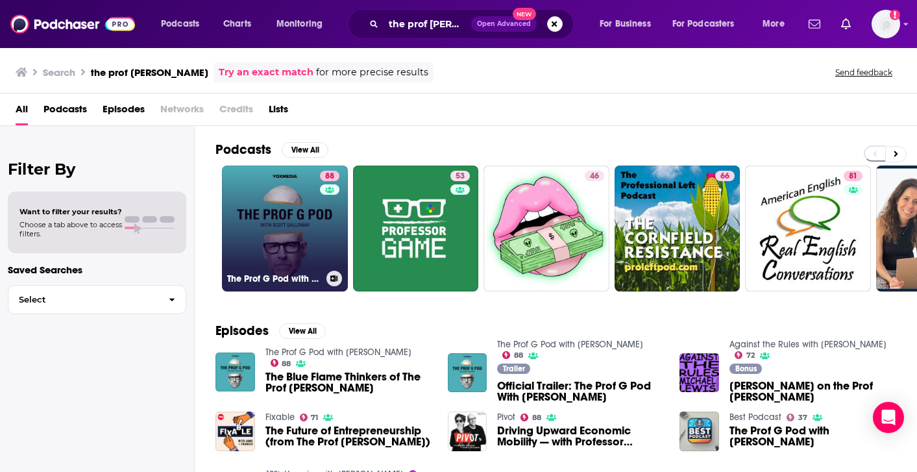
click at [267, 261] on link "88 The Prof G Pod with [PERSON_NAME]" at bounding box center [285, 228] width 126 height 126
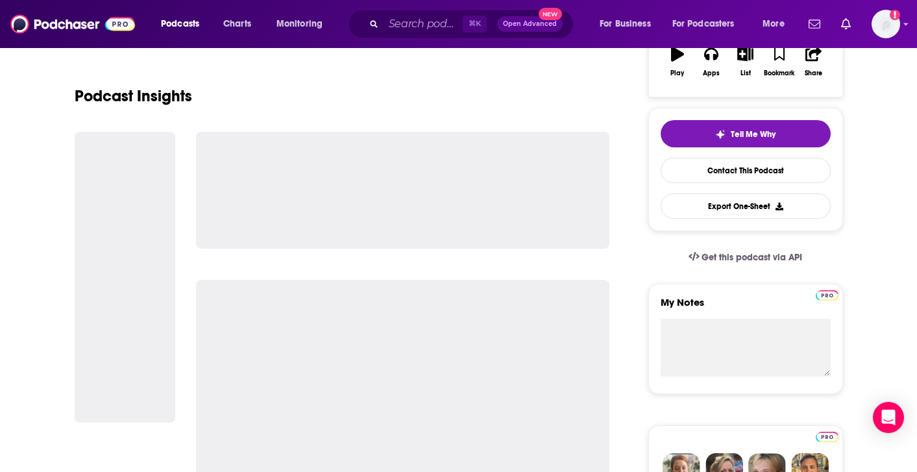
scroll to position [280, 0]
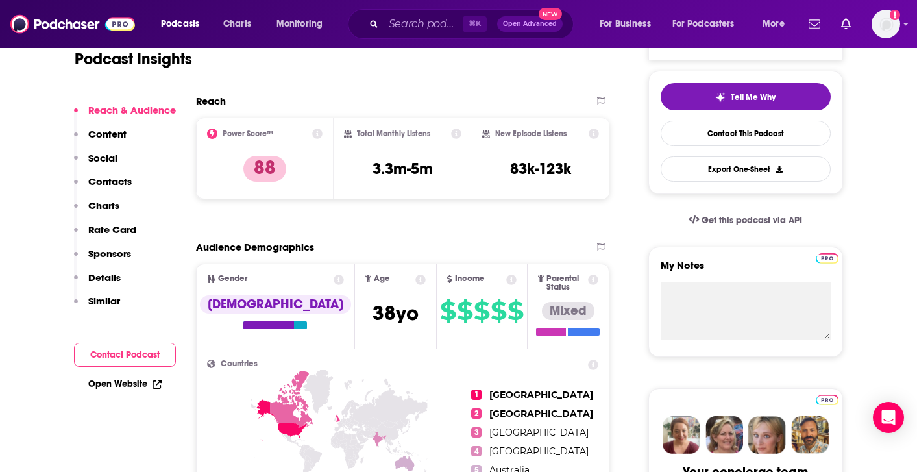
click at [118, 184] on p "Contacts" at bounding box center [109, 181] width 43 height 12
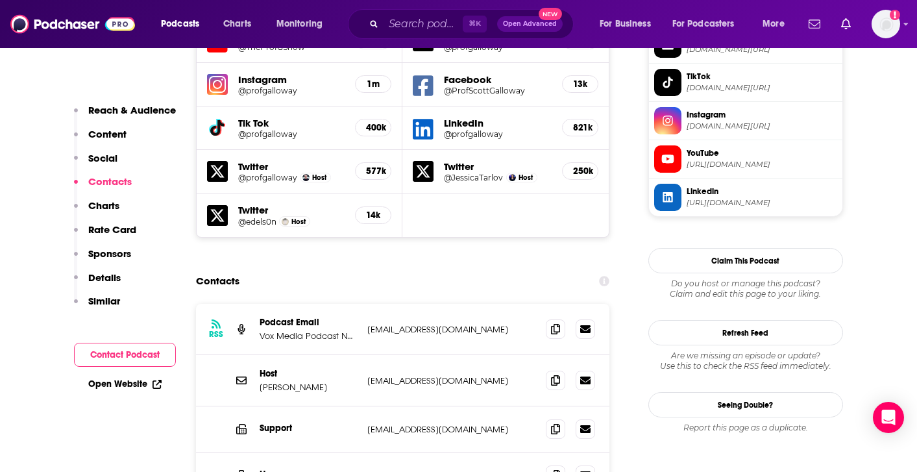
scroll to position [1217, 0]
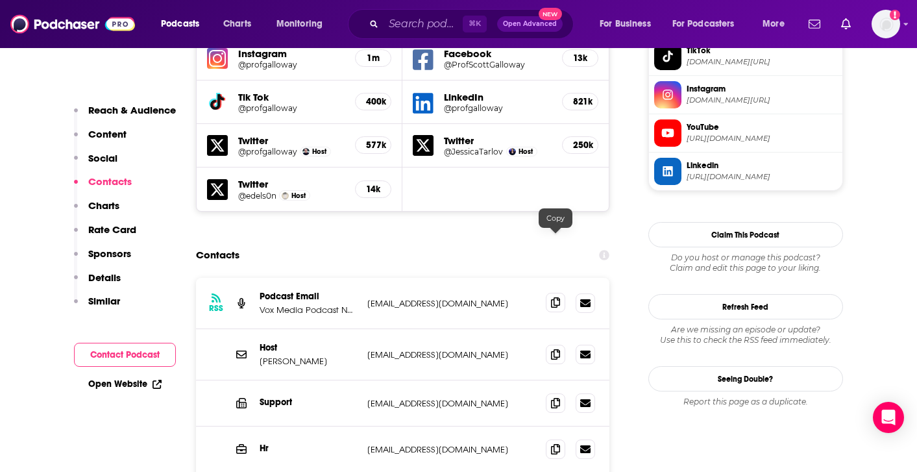
click at [555, 297] on icon at bounding box center [555, 302] width 9 height 10
click at [556, 348] on icon at bounding box center [555, 353] width 9 height 10
click at [553, 397] on icon at bounding box center [555, 402] width 9 height 10
click at [559, 443] on icon at bounding box center [555, 448] width 9 height 10
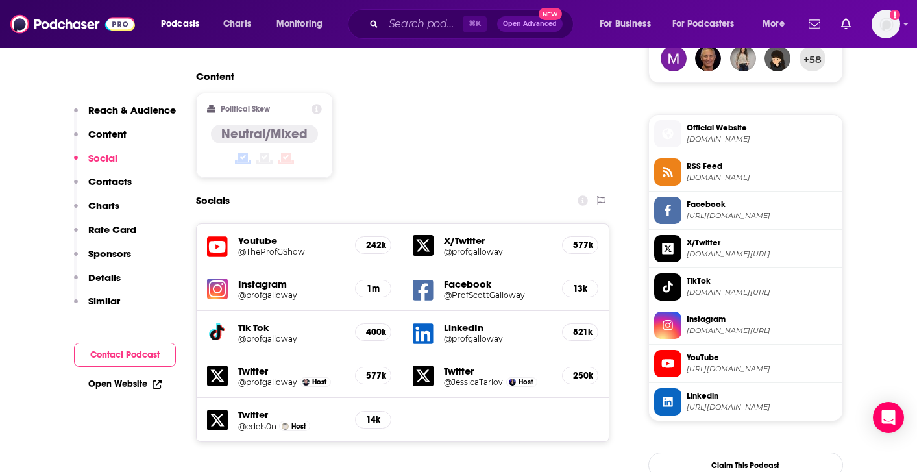
scroll to position [906, 0]
